Goal: Task Accomplishment & Management: Manage account settings

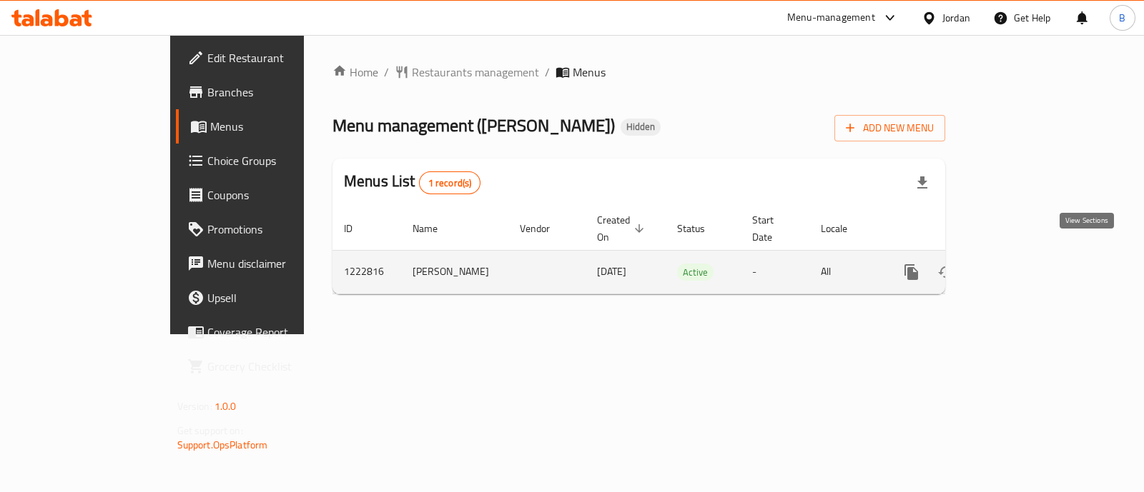
click at [1023, 264] on icon "enhanced table" at bounding box center [1014, 272] width 17 height 17
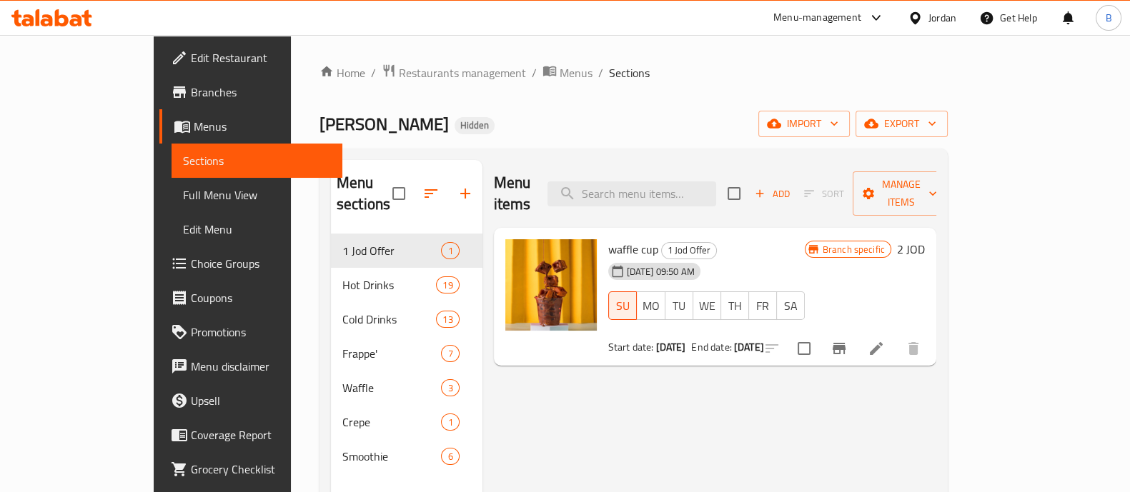
click at [891, 241] on div "Branch specific" at bounding box center [848, 249] width 86 height 17
click at [846, 343] on icon "Branch-specific-item" at bounding box center [839, 348] width 13 height 11
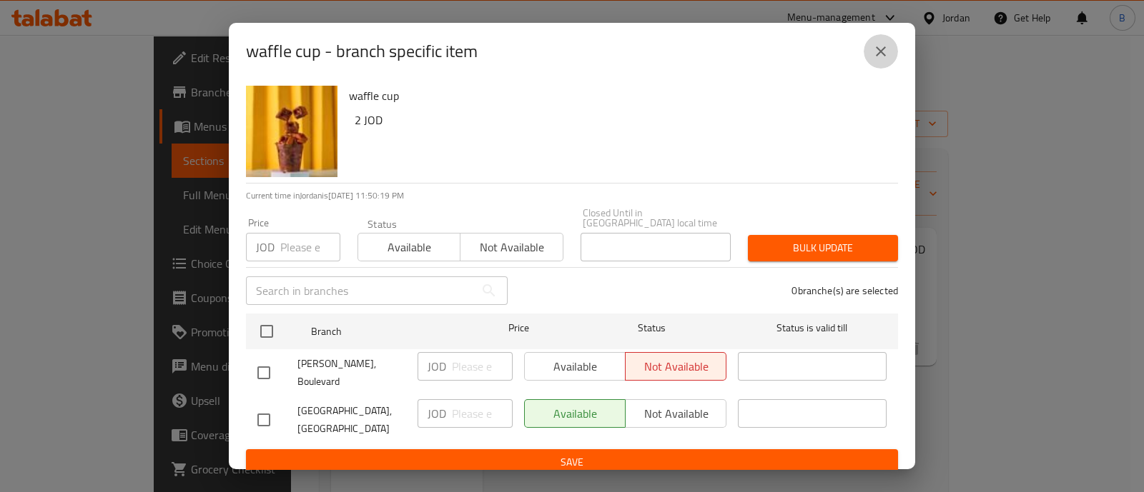
click at [886, 59] on icon "close" at bounding box center [880, 51] width 17 height 17
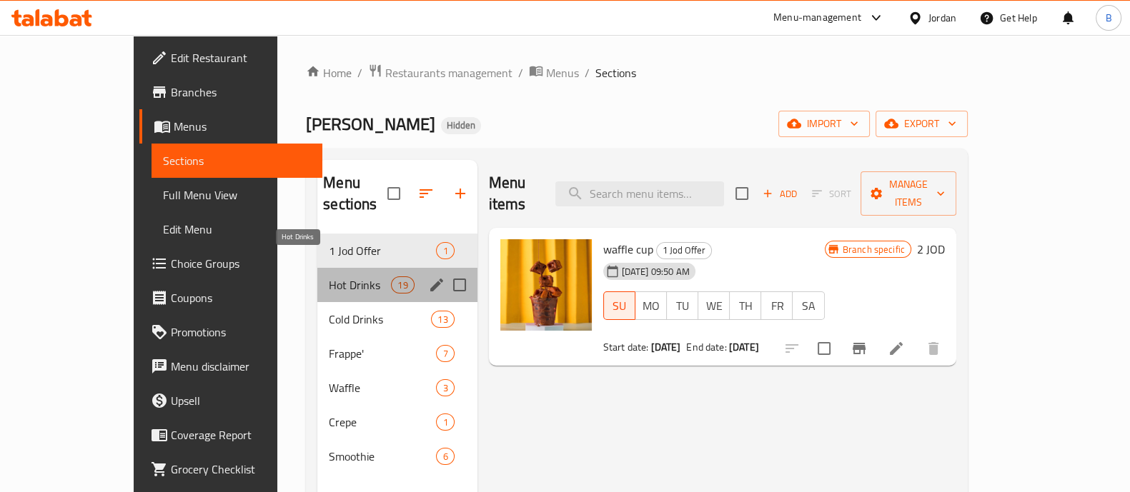
click at [329, 277] on span "Hot Drinks" at bounding box center [360, 285] width 62 height 17
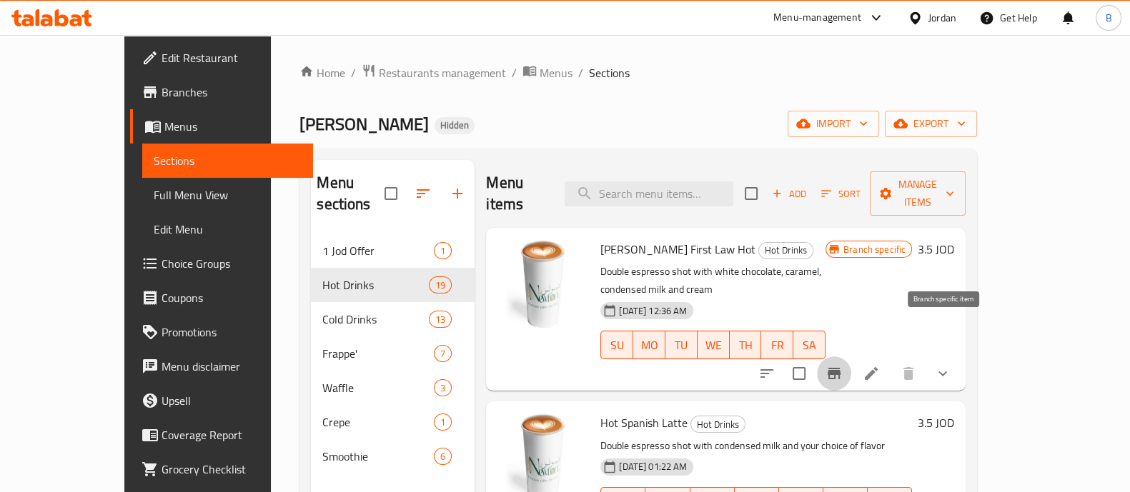
click at [851, 357] on button "Branch-specific-item" at bounding box center [834, 374] width 34 height 34
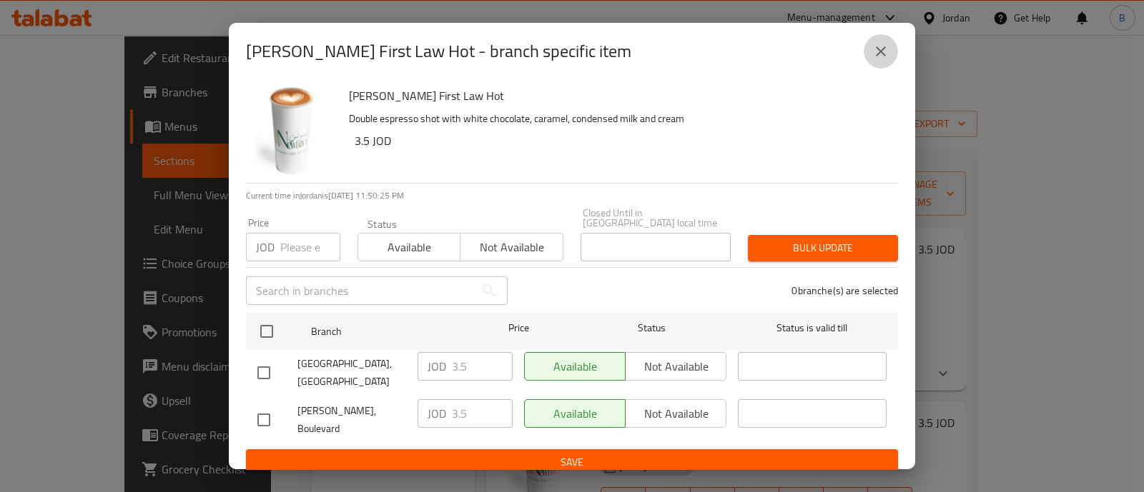
click at [872, 69] on button "close" at bounding box center [880, 51] width 34 height 34
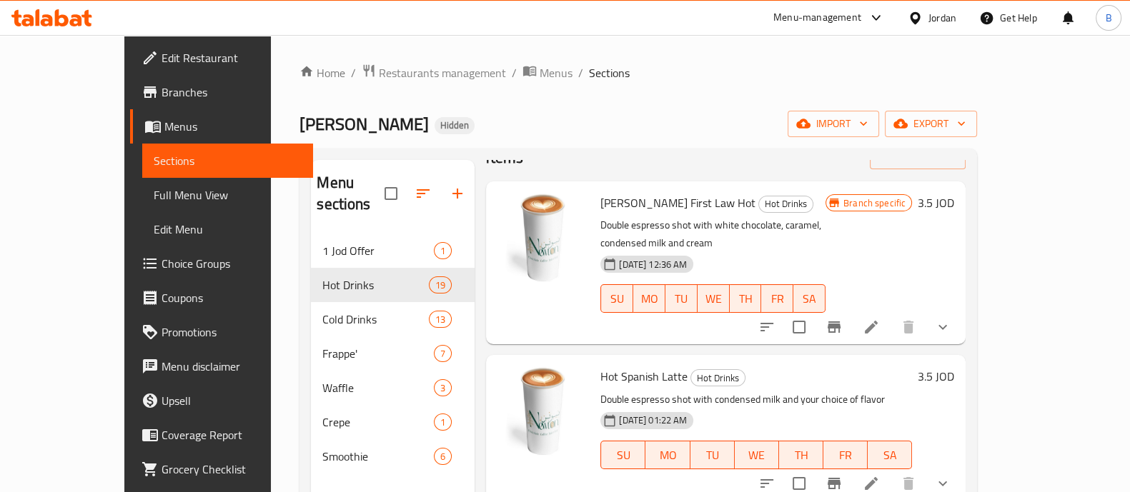
scroll to position [31, 0]
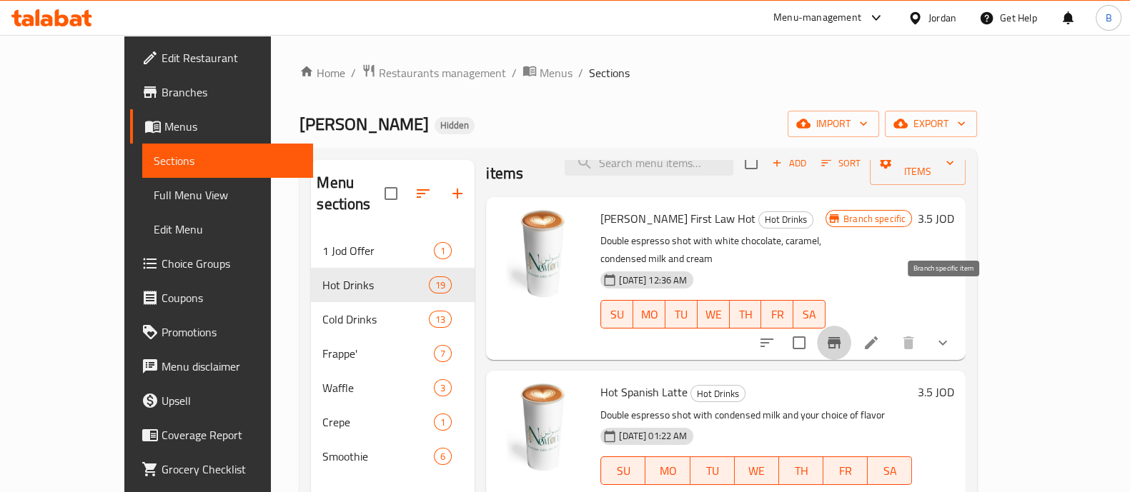
click at [851, 326] on button "Branch-specific-item" at bounding box center [834, 343] width 34 height 34
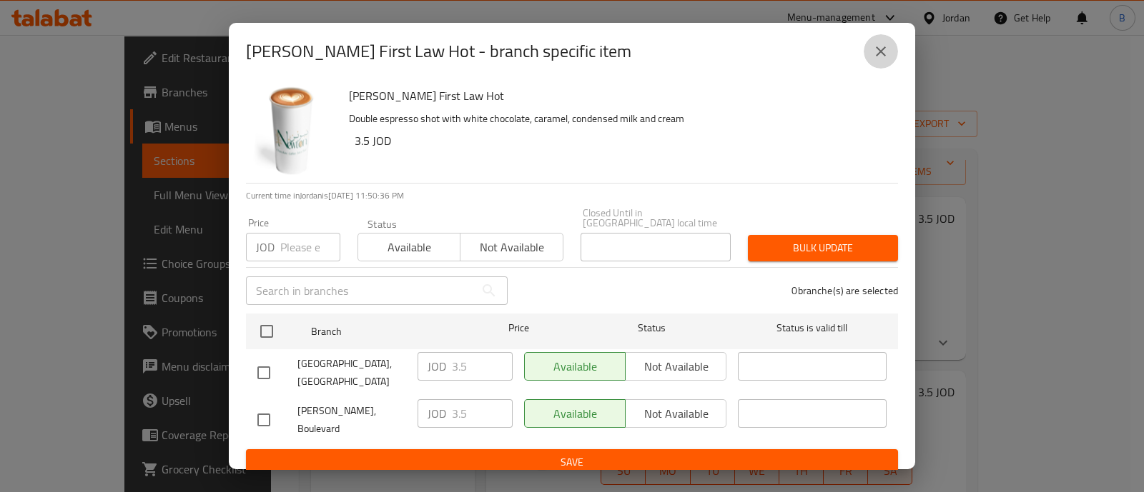
click at [879, 56] on icon "close" at bounding box center [880, 51] width 17 height 17
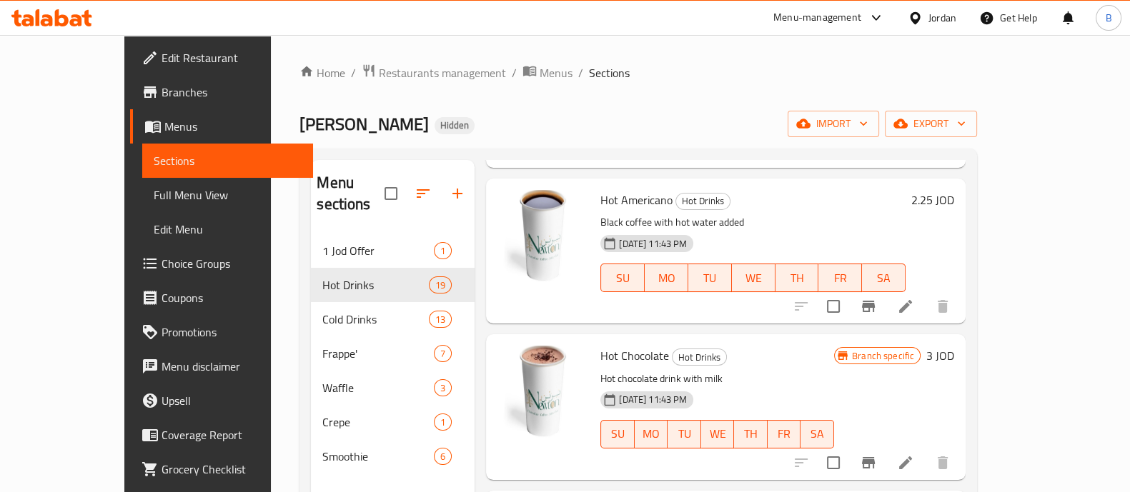
scroll to position [1004, 0]
click at [875, 457] on icon "Branch-specific-item" at bounding box center [868, 462] width 13 height 11
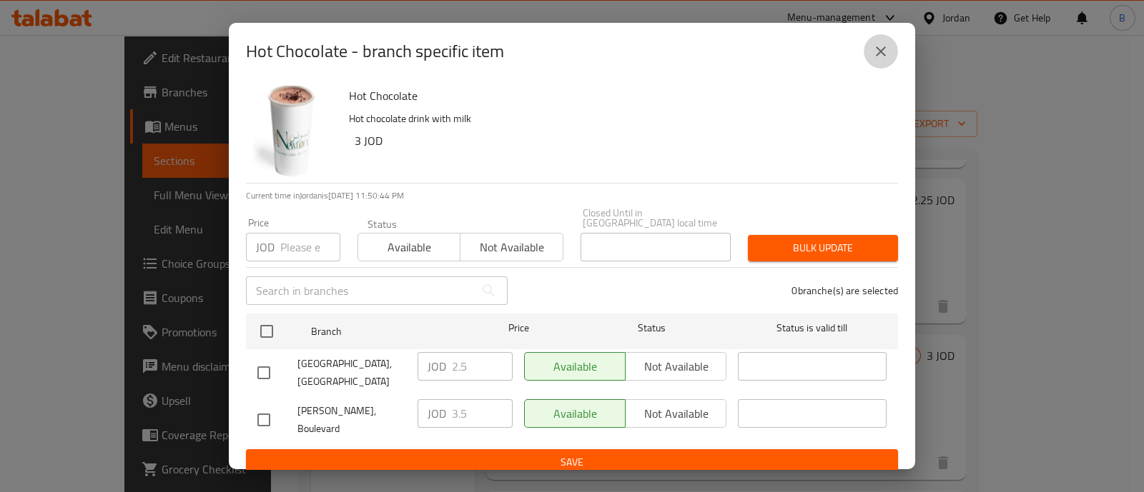
click at [884, 60] on icon "close" at bounding box center [880, 51] width 17 height 17
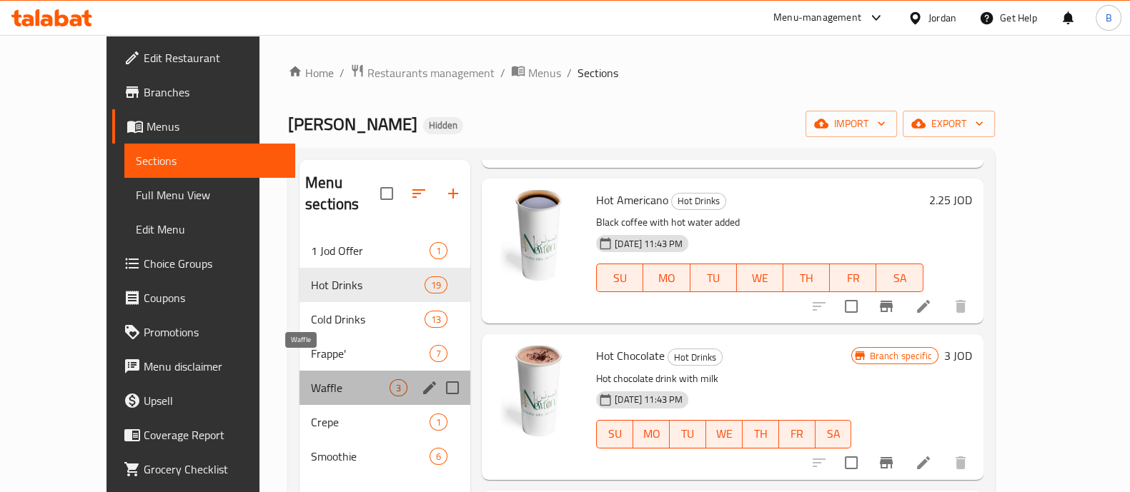
click at [311, 380] on span "Waffle" at bounding box center [350, 388] width 79 height 17
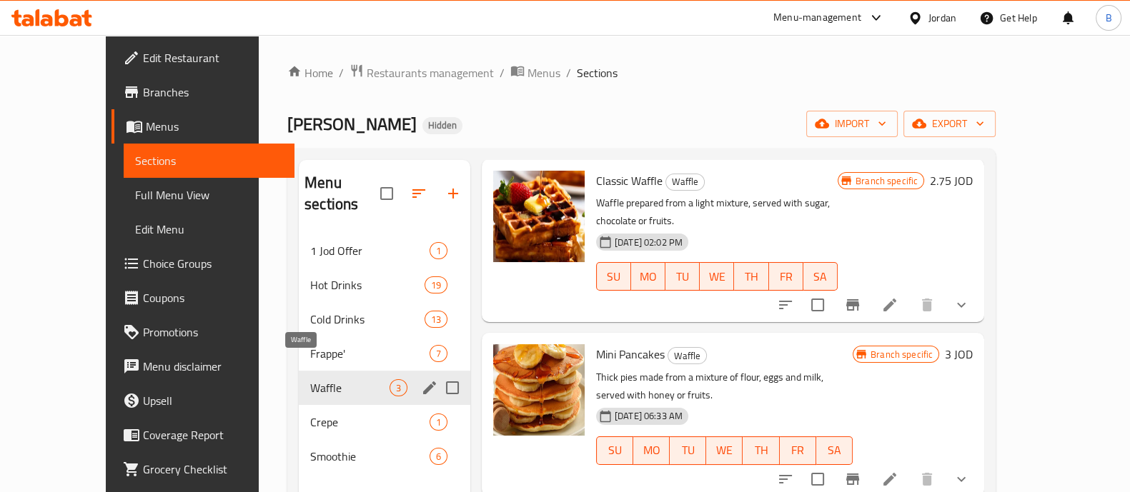
scroll to position [11, 0]
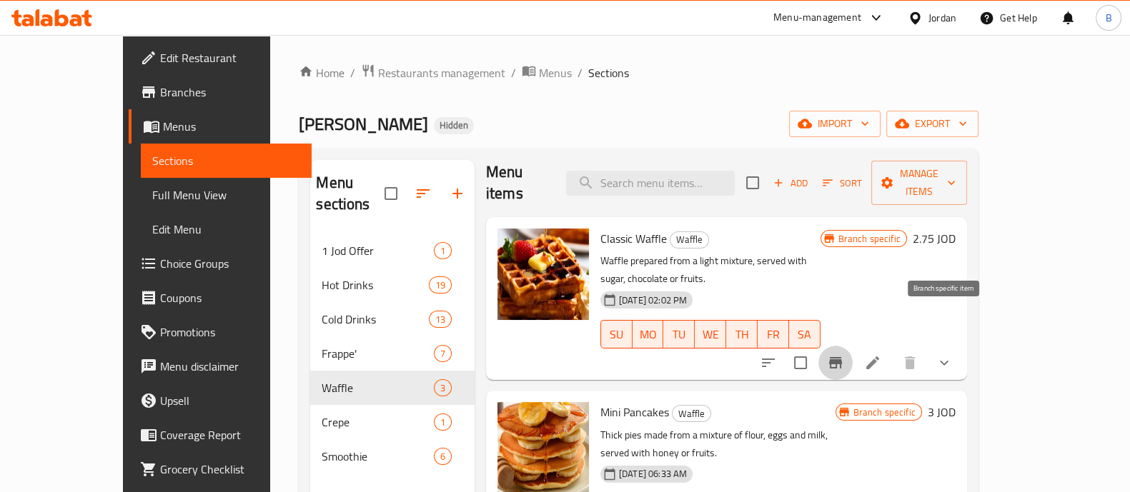
click at [844, 355] on icon "Branch-specific-item" at bounding box center [835, 363] width 17 height 17
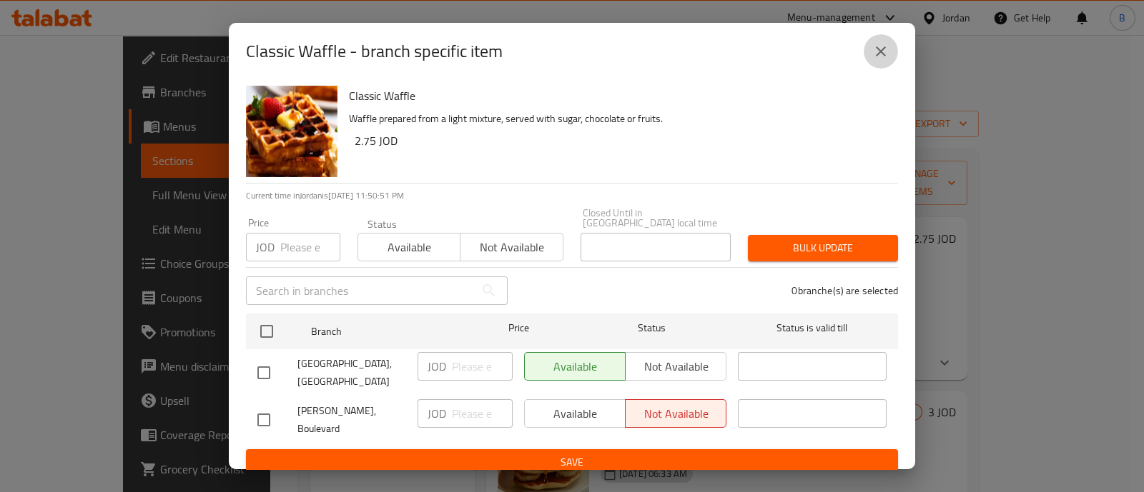
click at [883, 51] on button "close" at bounding box center [880, 51] width 34 height 34
